Goal: Transaction & Acquisition: Book appointment/travel/reservation

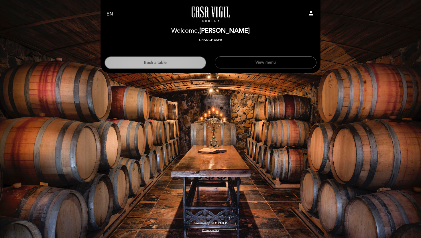
click at [191, 66] on button "Book a table" at bounding box center [156, 62] width 102 height 13
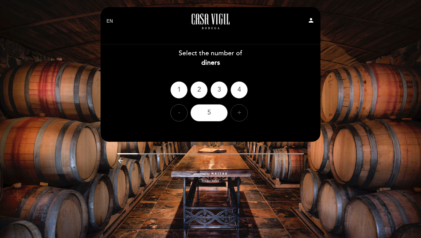
click at [241, 118] on div "+" at bounding box center [239, 112] width 17 height 17
click at [218, 112] on div "8" at bounding box center [209, 112] width 37 height 17
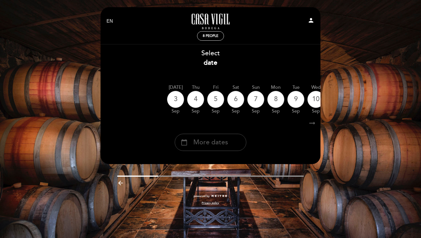
click at [222, 141] on span "More dates" at bounding box center [211, 142] width 35 height 9
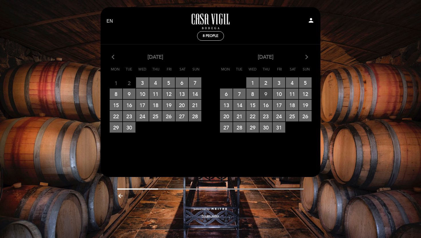
click at [263, 92] on span "9 RESERVATIONS AVAILABLE" at bounding box center [266, 94] width 13 height 11
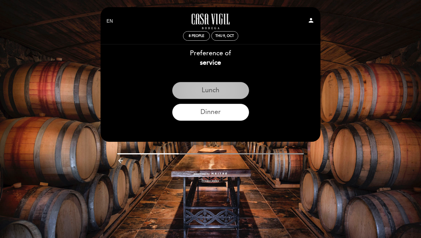
click at [215, 93] on button "Lunch" at bounding box center [210, 90] width 77 height 17
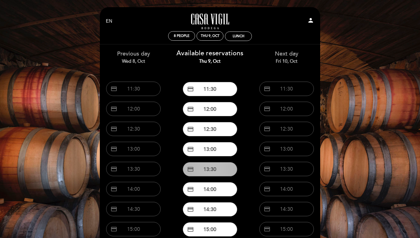
click at [217, 168] on button "credit_card 13:30" at bounding box center [210, 169] width 54 height 14
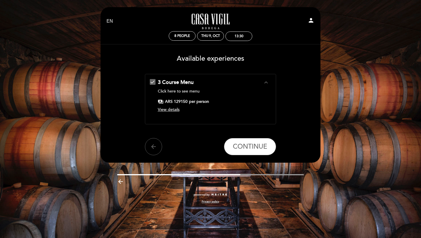
click at [177, 111] on span "View details" at bounding box center [169, 109] width 22 height 5
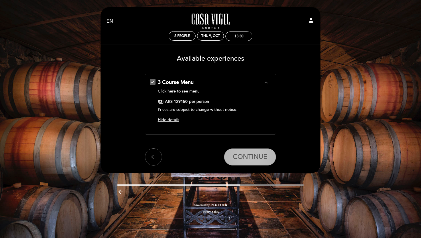
click at [244, 155] on span "CONTINUE" at bounding box center [250, 157] width 34 height 8
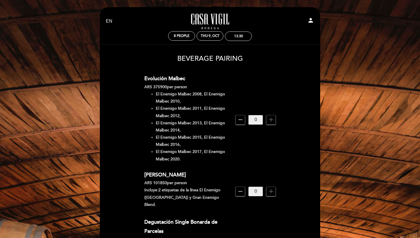
scroll to position [75, 0]
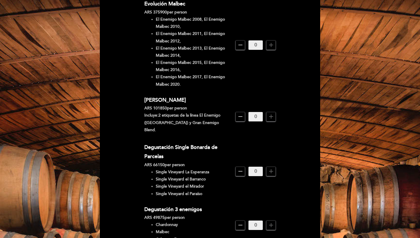
click at [275, 113] on span "add" at bounding box center [270, 116] width 9 height 9
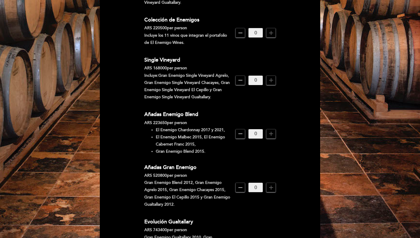
scroll to position [467, 0]
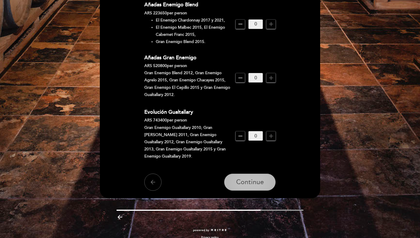
click at [257, 174] on button "Continue" at bounding box center [250, 182] width 52 height 17
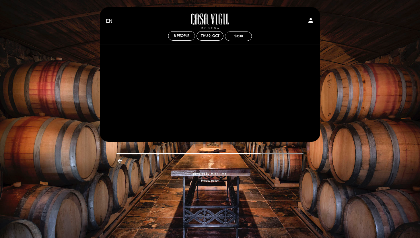
scroll to position [0, 0]
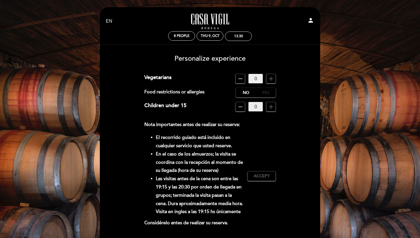
click at [261, 91] on label "Yes" at bounding box center [265, 92] width 20 height 9
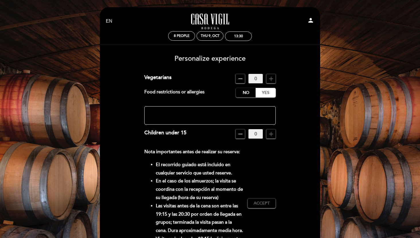
click at [198, 116] on textarea at bounding box center [210, 115] width 132 height 18
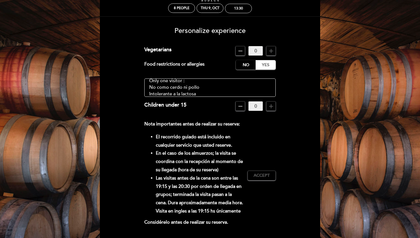
scroll to position [58, 0]
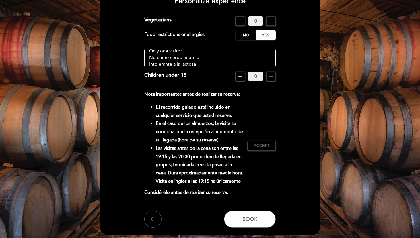
type textarea "Only one visitor : No como cerdo ni pollo Intolerante a la lactosa Sin TACC"
click at [254, 153] on div "Nota importantes antes de realizar su reserva: El recorrido guiado está incluid…" at bounding box center [210, 145] width 132 height 111
click at [256, 145] on span "Accept" at bounding box center [261, 146] width 16 height 6
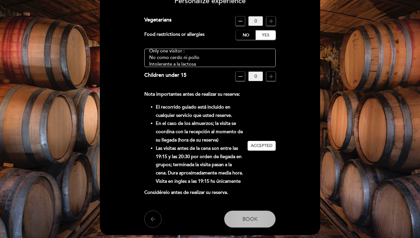
click at [246, 216] on span "Book" at bounding box center [249, 219] width 15 height 6
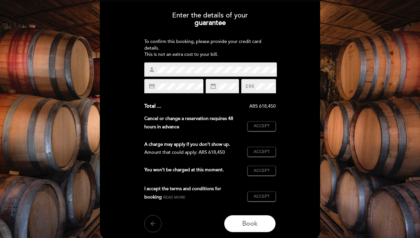
scroll to position [72, 0]
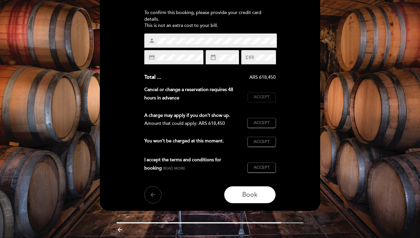
click at [266, 97] on span "Accept" at bounding box center [261, 97] width 16 height 6
click at [266, 122] on span "Accept" at bounding box center [261, 123] width 16 height 6
click at [267, 142] on span "Accept" at bounding box center [261, 142] width 16 height 6
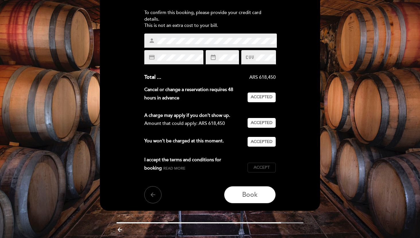
click at [263, 165] on span "Accept" at bounding box center [261, 168] width 16 height 6
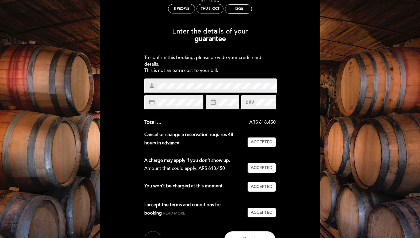
scroll to position [92, 0]
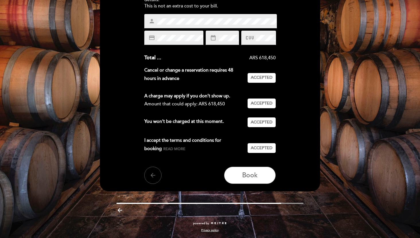
click at [264, 186] on header "EN ES PT [GEOGRAPHIC_DATA][PERSON_NAME] - Restaurante person 8 people Thu 9, Oc…" at bounding box center [210, 53] width 220 height 276
click at [262, 182] on button "Book" at bounding box center [250, 175] width 52 height 17
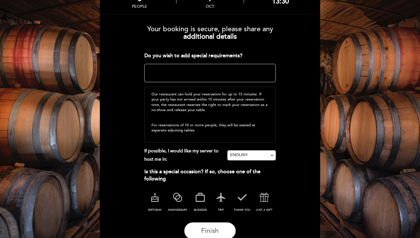
scroll to position [76, 0]
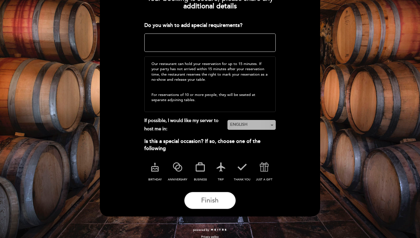
click at [247, 126] on span "ENGLISH" at bounding box center [251, 125] width 43 height 6
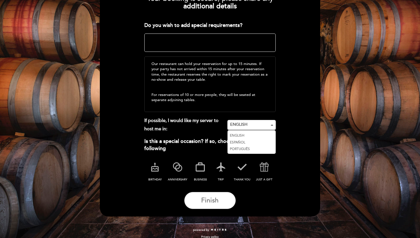
click at [247, 142] on link "ESPAÑOL" at bounding box center [251, 142] width 48 height 7
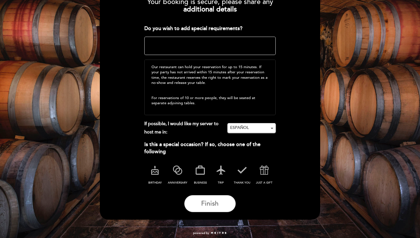
scroll to position [82, 0]
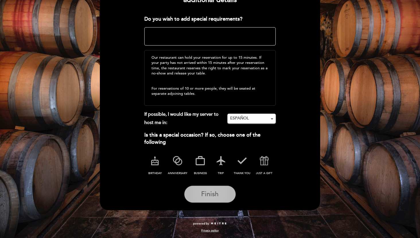
click at [223, 187] on button "Finish" at bounding box center [210, 194] width 52 height 17
